Goal: Task Accomplishment & Management: Complete application form

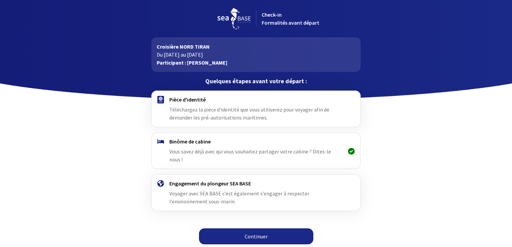
click at [222, 110] on span "Téléchargez la pièce d'identité que vous utiliserez pour voyager afin de demand…" at bounding box center [249, 113] width 160 height 15
click at [257, 229] on link "Continuer" at bounding box center [256, 237] width 114 height 16
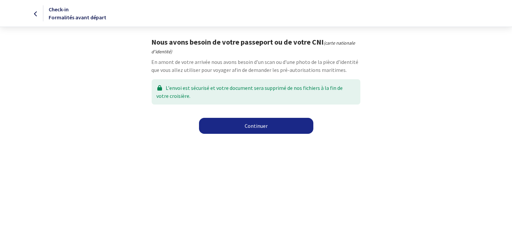
click at [252, 126] on link "Continuer" at bounding box center [256, 126] width 114 height 16
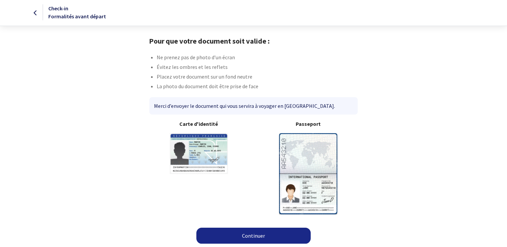
scroll to position [1, 0]
click at [251, 236] on link "Continuer" at bounding box center [253, 236] width 114 height 16
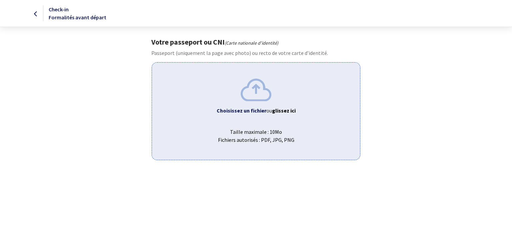
click at [255, 108] on b "Choisissez un fichier" at bounding box center [242, 110] width 50 height 7
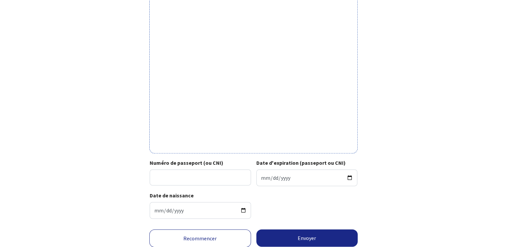
scroll to position [167, 0]
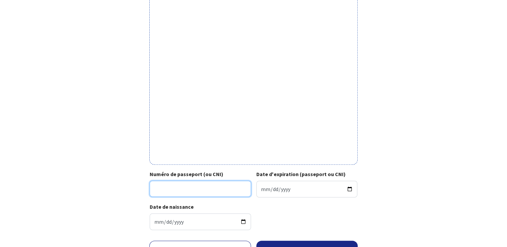
click at [203, 188] on input "Numéro de passeport (ou CNI)" at bounding box center [200, 189] width 101 height 16
type input "23CF15106"
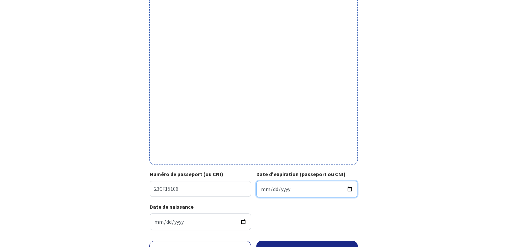
click at [293, 189] on input "Date d'expiration (passeport ou CNI)" at bounding box center [306, 189] width 101 height 17
type input "0220-02-28"
click at [289, 190] on input "0220-02-28" at bounding box center [306, 189] width 101 height 17
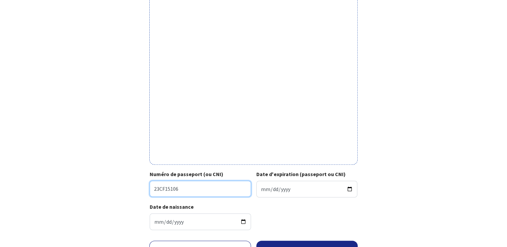
click at [241, 191] on input "23CF15106" at bounding box center [200, 189] width 101 height 16
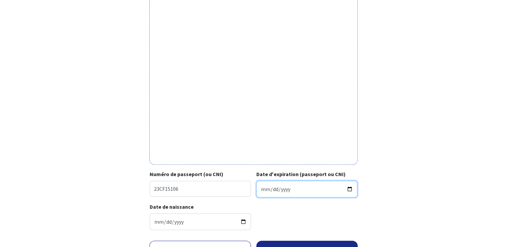
click at [298, 187] on input "Date d'expiration (passeport ou CNI)" at bounding box center [306, 189] width 101 height 17
click at [292, 188] on input "Date d'expiration (passeport ou CNI)" at bounding box center [306, 189] width 101 height 17
click at [290, 189] on input "Date d'expiration (passeport ou CNI)" at bounding box center [306, 189] width 101 height 17
click at [289, 189] on input "Date d'expiration (passeport ou CNI)" at bounding box center [306, 189] width 101 height 17
type input "2033-02-28"
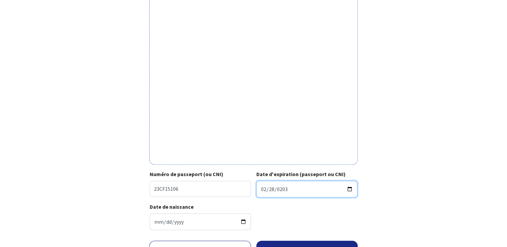
click at [350, 187] on input "2033-02-28" at bounding box center [306, 189] width 101 height 17
click at [384, 133] on div "Votre passeport ou CNI Passeport (uniquement la page avec photo) ou recto de vo…" at bounding box center [253, 53] width 377 height 365
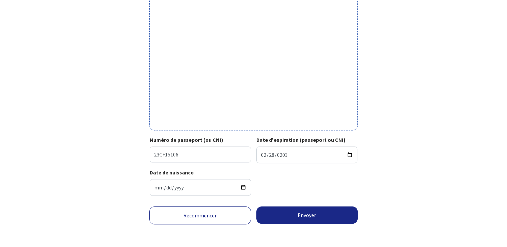
scroll to position [202, 0]
click at [302, 214] on button "Envoyer" at bounding box center [307, 214] width 102 height 17
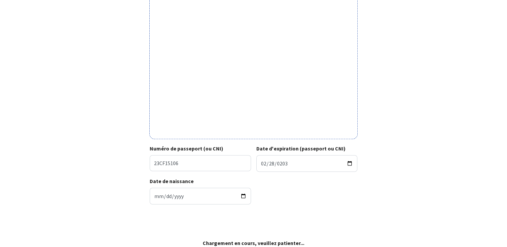
scroll to position [192, 0]
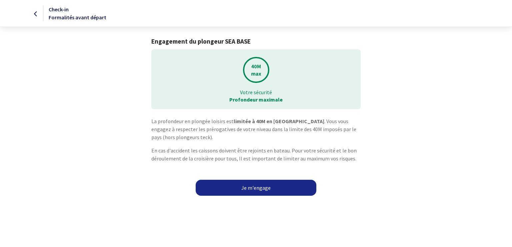
click at [251, 188] on link "Je m'engage" at bounding box center [256, 188] width 121 height 16
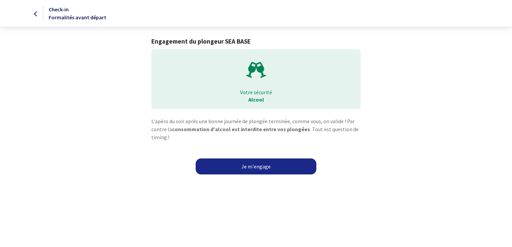
click at [254, 164] on link "Je m'engage" at bounding box center [256, 167] width 121 height 16
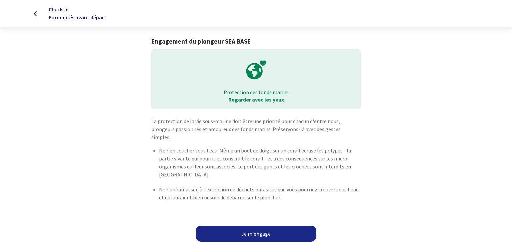
click at [256, 226] on link "Je m'engage" at bounding box center [256, 234] width 121 height 16
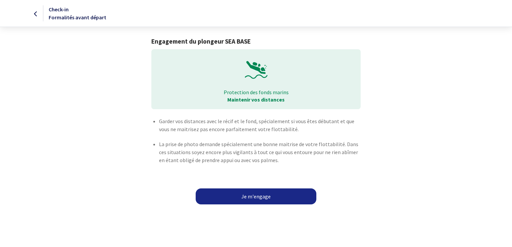
click at [255, 196] on link "Je m'engage" at bounding box center [256, 197] width 121 height 16
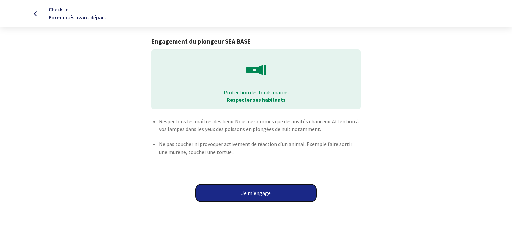
click at [253, 191] on button "Je m'engage" at bounding box center [256, 193] width 121 height 17
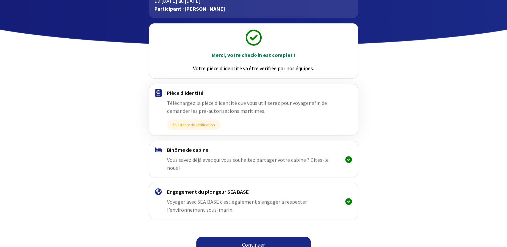
scroll to position [55, 0]
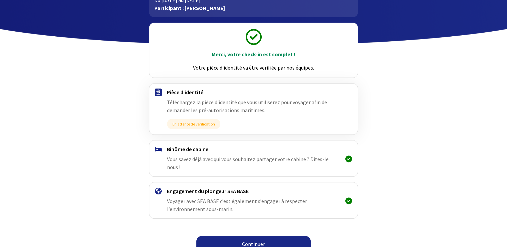
click at [252, 236] on link "Continuer" at bounding box center [253, 244] width 114 height 16
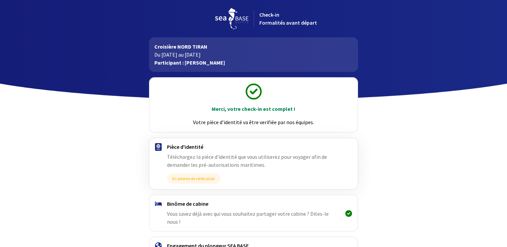
click at [249, 92] on icon at bounding box center [254, 92] width 16 height 16
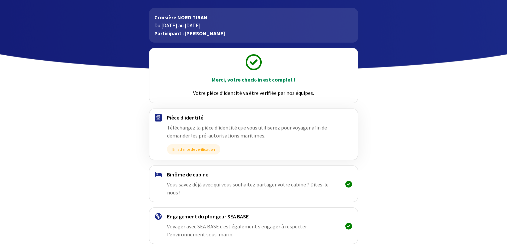
scroll to position [55, 0]
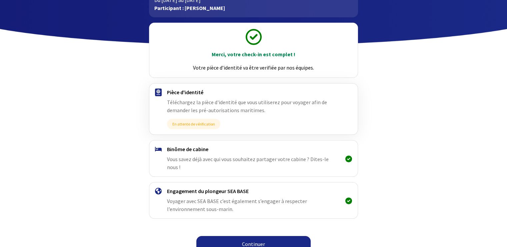
click at [348, 159] on icon at bounding box center [348, 159] width 7 height 0
click at [349, 201] on icon at bounding box center [348, 201] width 7 height 0
click at [266, 236] on link "Continuer" at bounding box center [253, 244] width 114 height 16
